Goal: Use online tool/utility

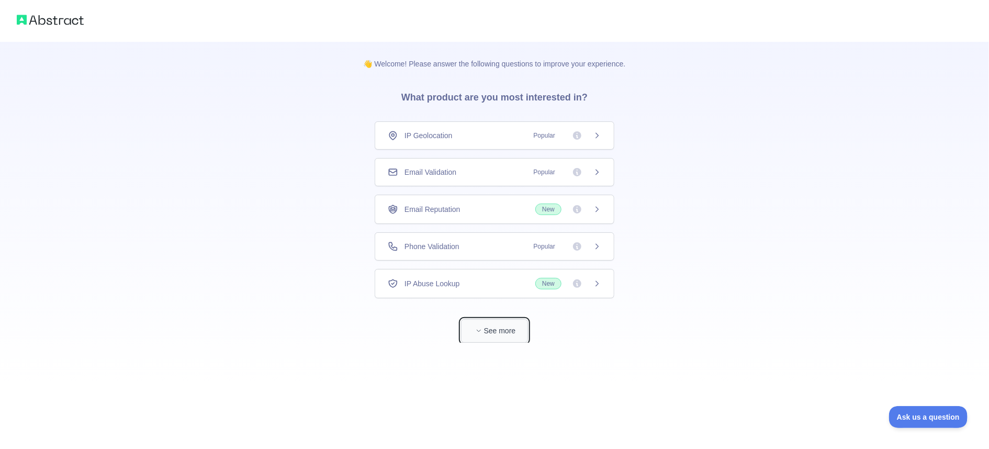
click at [505, 329] on button "See more" at bounding box center [494, 331] width 67 height 24
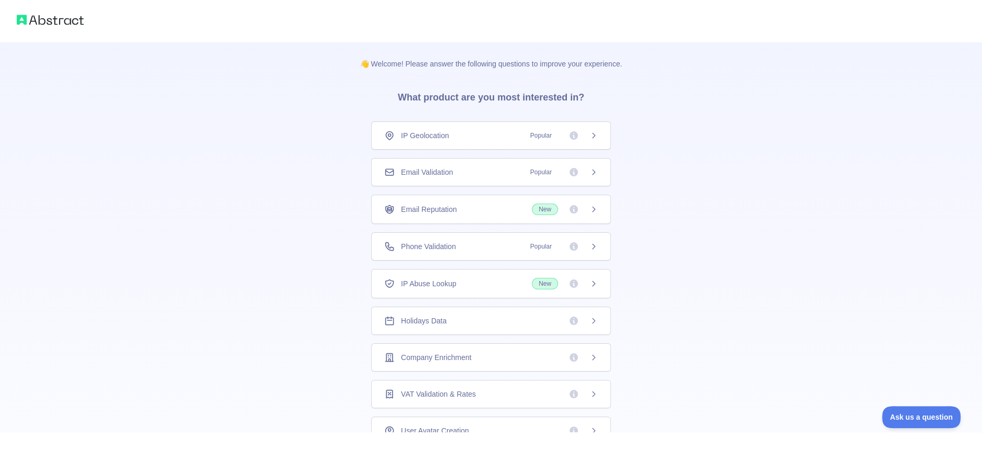
click at [539, 132] on span "Popular" at bounding box center [541, 135] width 34 height 10
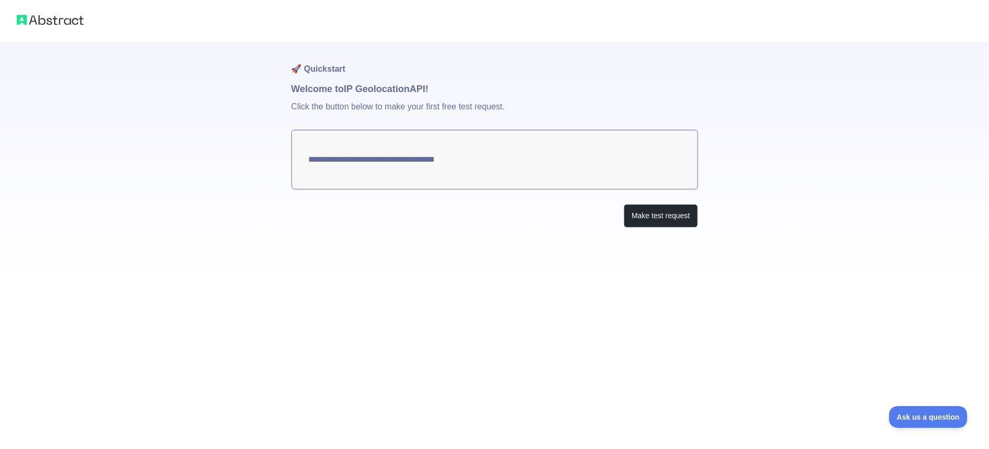
type textarea "**********"
click at [664, 216] on button "Make test request" at bounding box center [661, 216] width 74 height 24
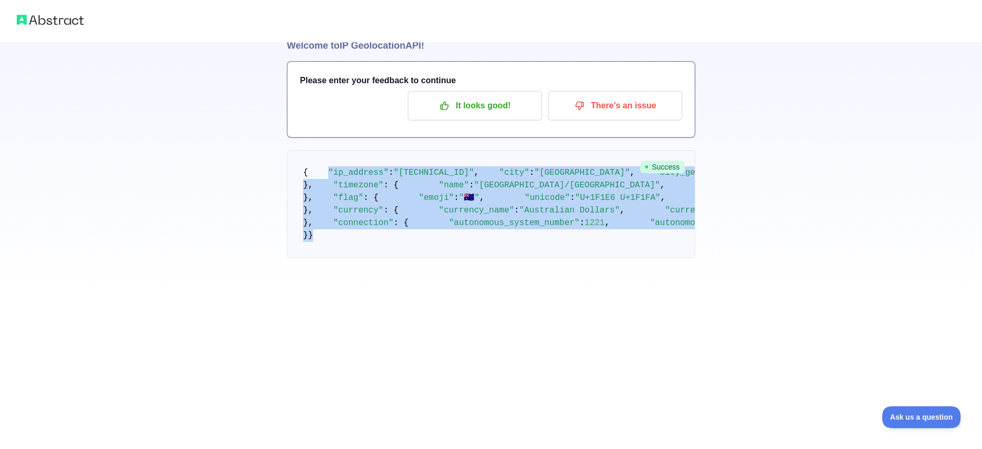
scroll to position [384, 0]
drag, startPoint x: 325, startPoint y: 228, endPoint x: 427, endPoint y: 387, distance: 189.8
click at [427, 258] on pre "{ "ip_address" : "[TECHNICAL_ID]" , "city" : "[GEOGRAPHIC_DATA]" , "city_geonam…" at bounding box center [491, 204] width 408 height 108
copy code ""lo_ipsumdo" : "1630:1952:2437:si89:a527:co5a:83e5:7s" , "doei" : "Temporin" , …"
